Goal: Task Accomplishment & Management: Use online tool/utility

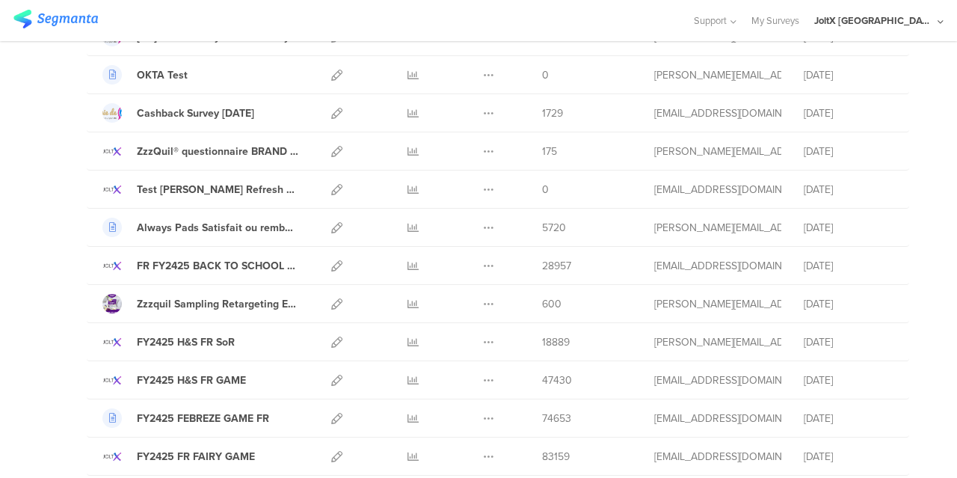
scroll to position [627, 0]
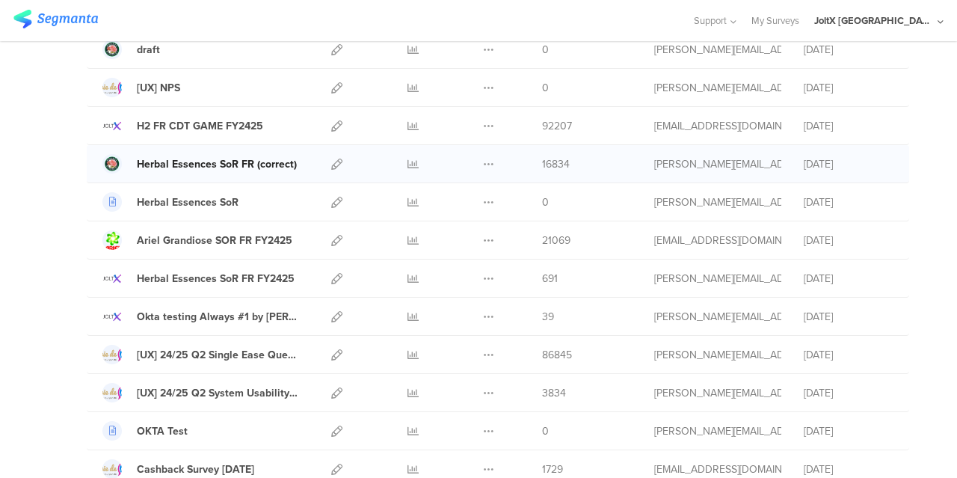
click at [152, 164] on div "Herbal Essences SoR FR (correct)" at bounding box center [217, 164] width 160 height 16
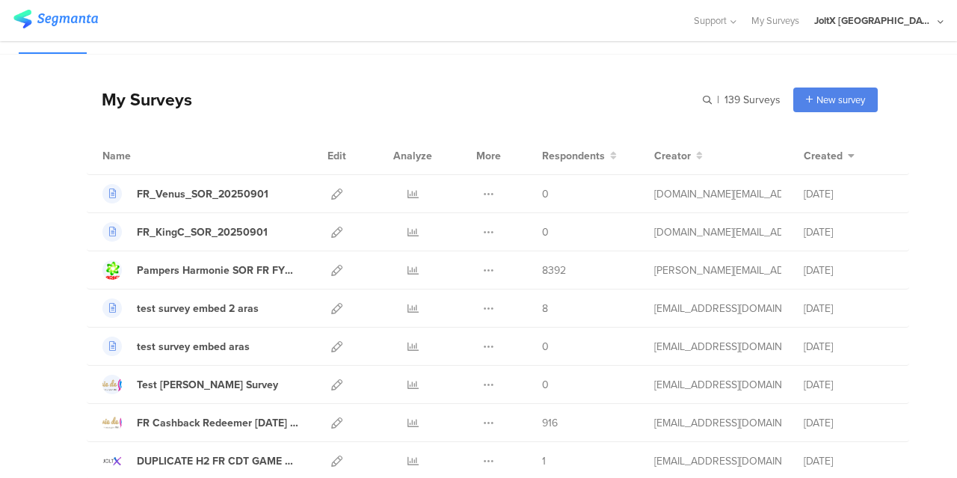
scroll to position [0, 0]
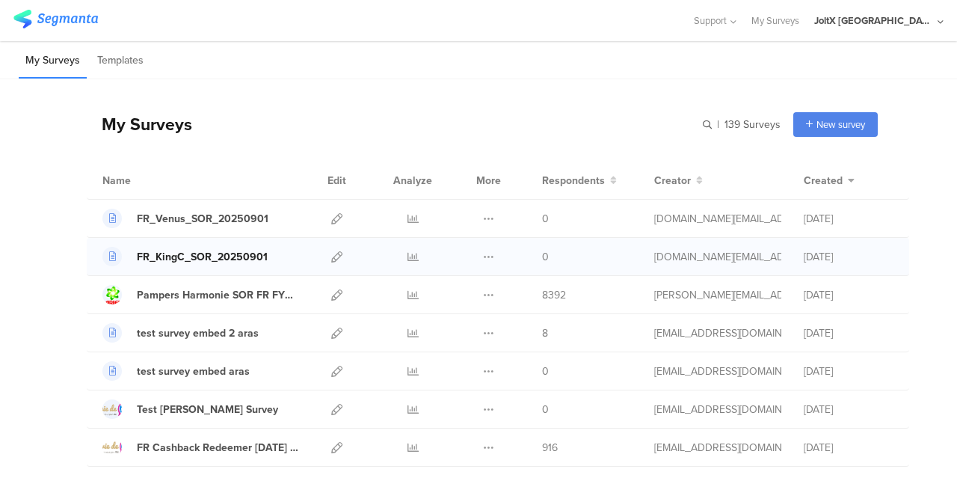
click at [214, 257] on div "FR_KingC_SOR_20250901" at bounding box center [202, 257] width 131 height 16
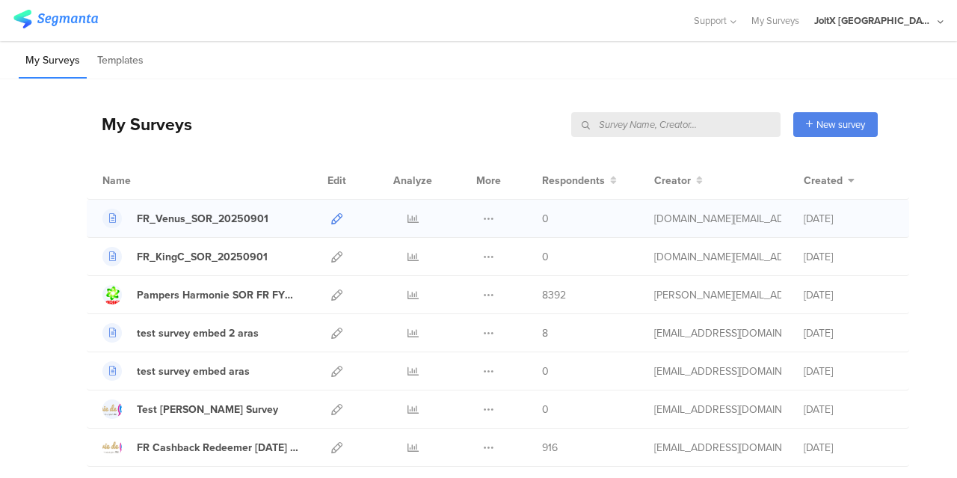
click at [331, 218] on icon at bounding box center [336, 218] width 11 height 11
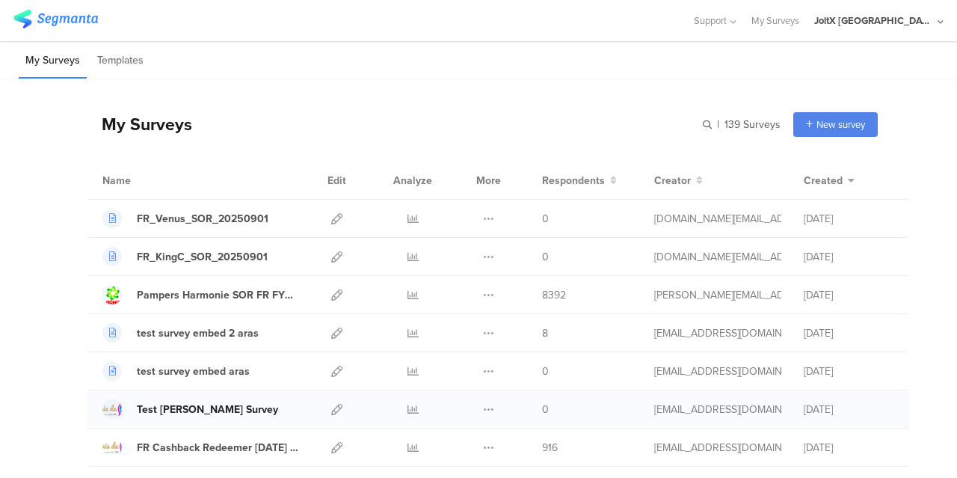
scroll to position [382, 0]
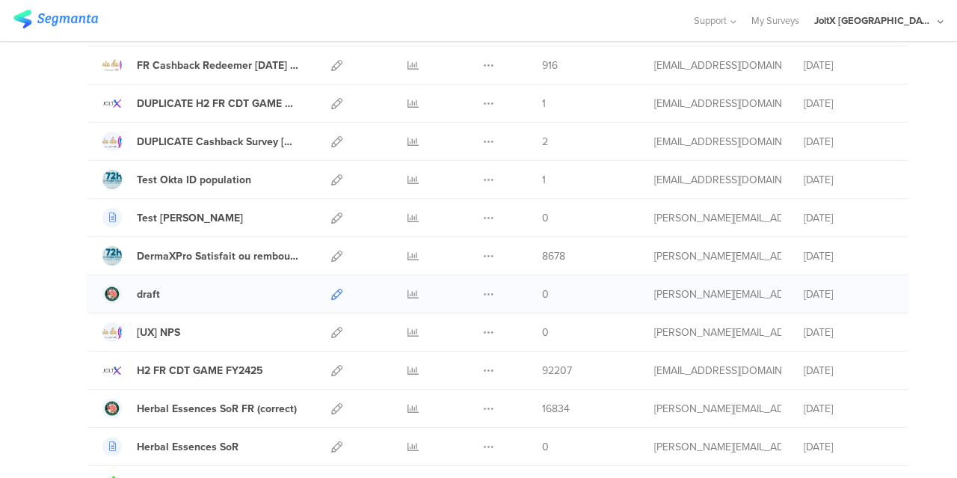
click at [331, 289] on icon at bounding box center [336, 294] width 11 height 11
click at [331, 405] on icon at bounding box center [336, 408] width 11 height 11
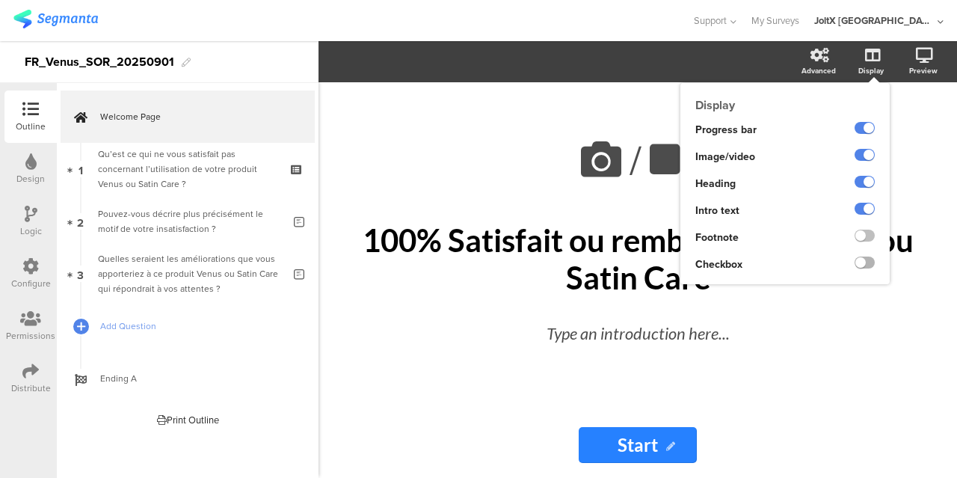
click at [871, 263] on label at bounding box center [865, 263] width 20 height 12
click at [0, 0] on input "checkbox" at bounding box center [0, 0] width 0 height 0
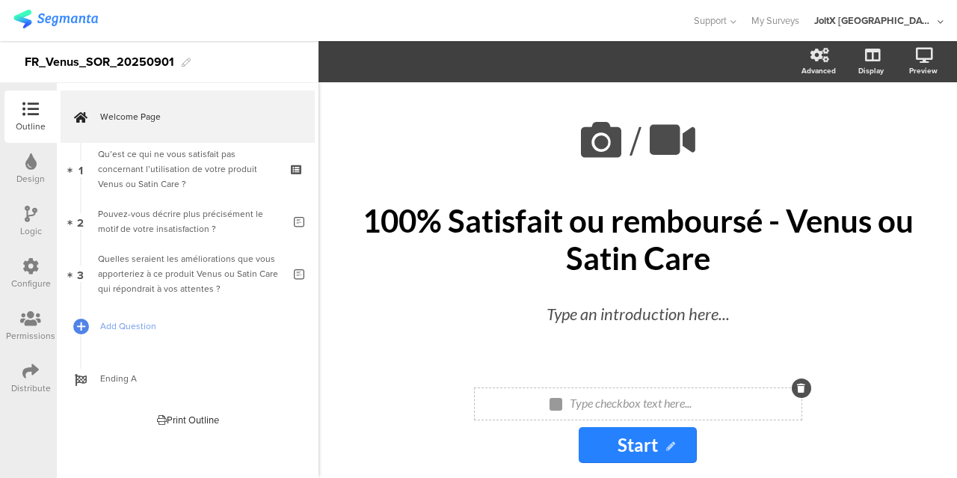
click at [646, 402] on div "Type checkbox text here..." at bounding box center [644, 404] width 157 height 24
click at [646, 402] on p at bounding box center [645, 403] width 150 height 14
paste div
click at [629, 406] on p "Oui, j'ai lu et accepté Conditions de participation" at bounding box center [645, 403] width 248 height 14
click at [644, 408] on p "Oui, j'ai lu et accepté les Conditions de participation" at bounding box center [644, 403] width 265 height 14
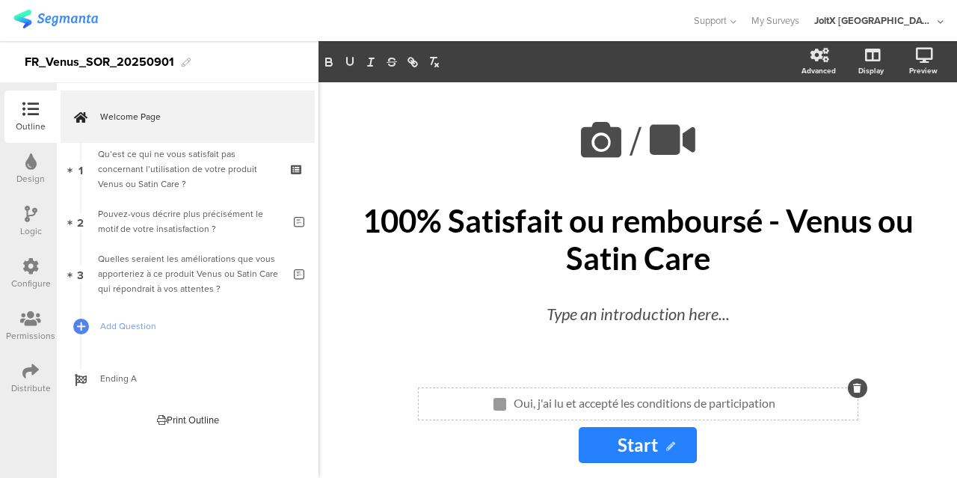
drag, startPoint x: 777, startPoint y: 405, endPoint x: 619, endPoint y: 399, distance: 157.9
click at [619, 399] on p "Oui, j'ai lu et accepté les conditions de participation" at bounding box center [645, 403] width 262 height 14
drag, startPoint x: 655, startPoint y: 399, endPoint x: 326, endPoint y: 79, distance: 458.6
click at [326, 79] on section "Advanced Display [GEOGRAPHIC_DATA]" at bounding box center [638, 61] width 639 height 41
drag, startPoint x: 621, startPoint y: 399, endPoint x: 797, endPoint y: 409, distance: 176.8
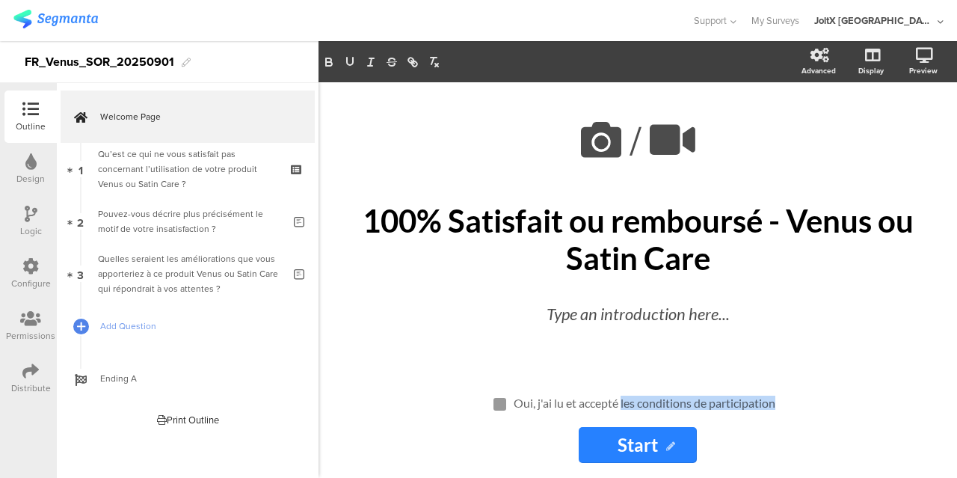
click at [797, 409] on div "Oui, j'ai lu et accepté les conditions de participation Oui, j'ai lu et accepté…" at bounding box center [638, 404] width 439 height 16
drag, startPoint x: 771, startPoint y: 405, endPoint x: 561, endPoint y: 346, distance: 218.3
click at [619, 393] on div "Oui, j'ai lu et accepté les conditions de participation Oui, j'ai lu et accepté…" at bounding box center [644, 404] width 269 height 24
click at [413, 67] on icon "button" at bounding box center [412, 61] width 13 height 13
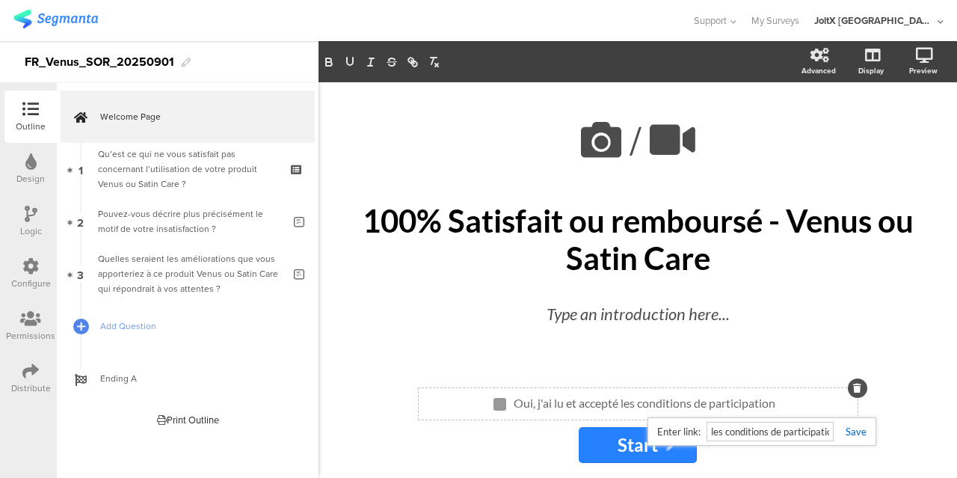
paste input "[URL][DOMAIN_NAME]"
type input "[URL][DOMAIN_NAME]"
click at [853, 435] on link at bounding box center [850, 432] width 33 height 12
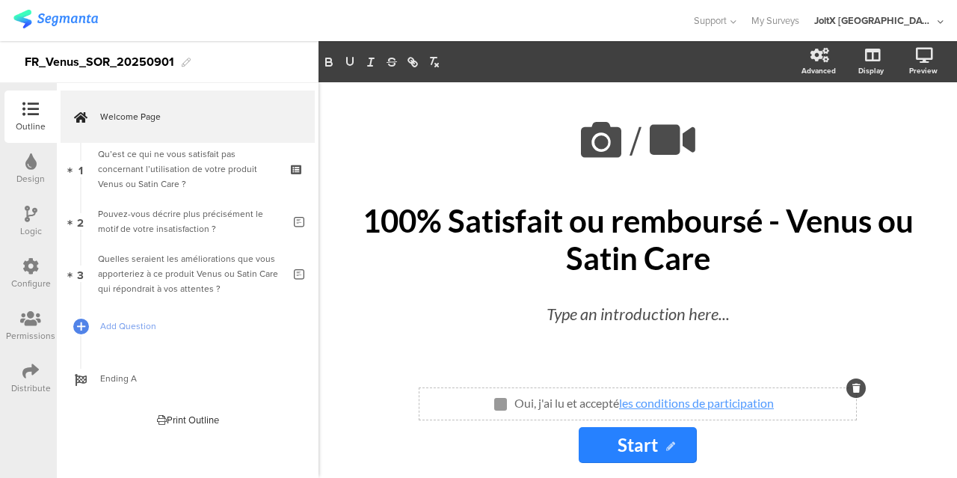
click at [845, 406] on div "Oui, j'ai lu et accepté les conditions de participation Oui, j'ai lu et accepté…" at bounding box center [638, 404] width 437 height 16
click at [809, 442] on div "Oui, j'ai lu et accepté les conditions de participation Oui, j'ai lu et accepté…" at bounding box center [638, 425] width 598 height 75
click at [827, 64] on div "Advanced" at bounding box center [826, 61] width 52 height 37
